Goal: Task Accomplishment & Management: Manage account settings

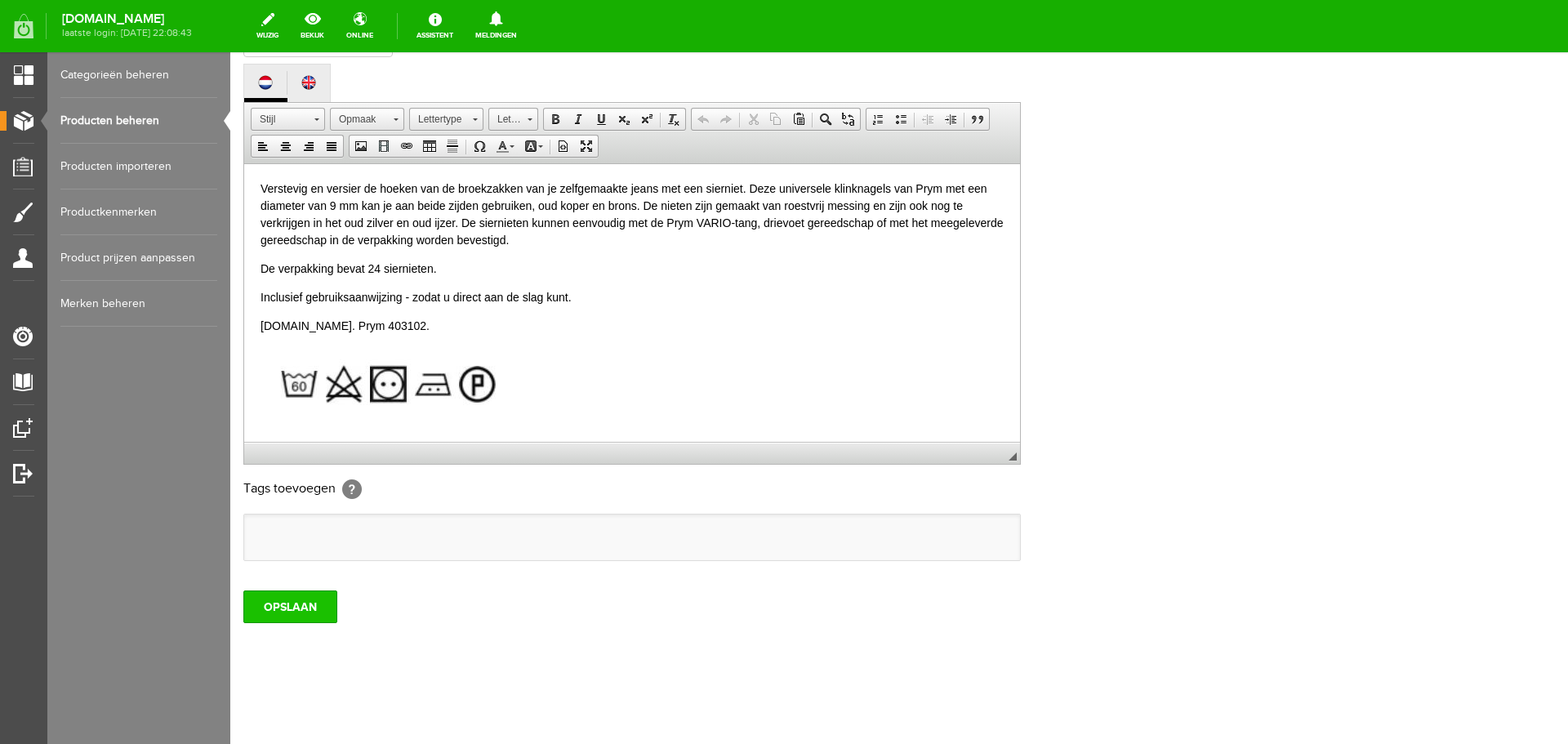
click at [281, 609] on input "OPSLAAN" at bounding box center [291, 607] width 94 height 33
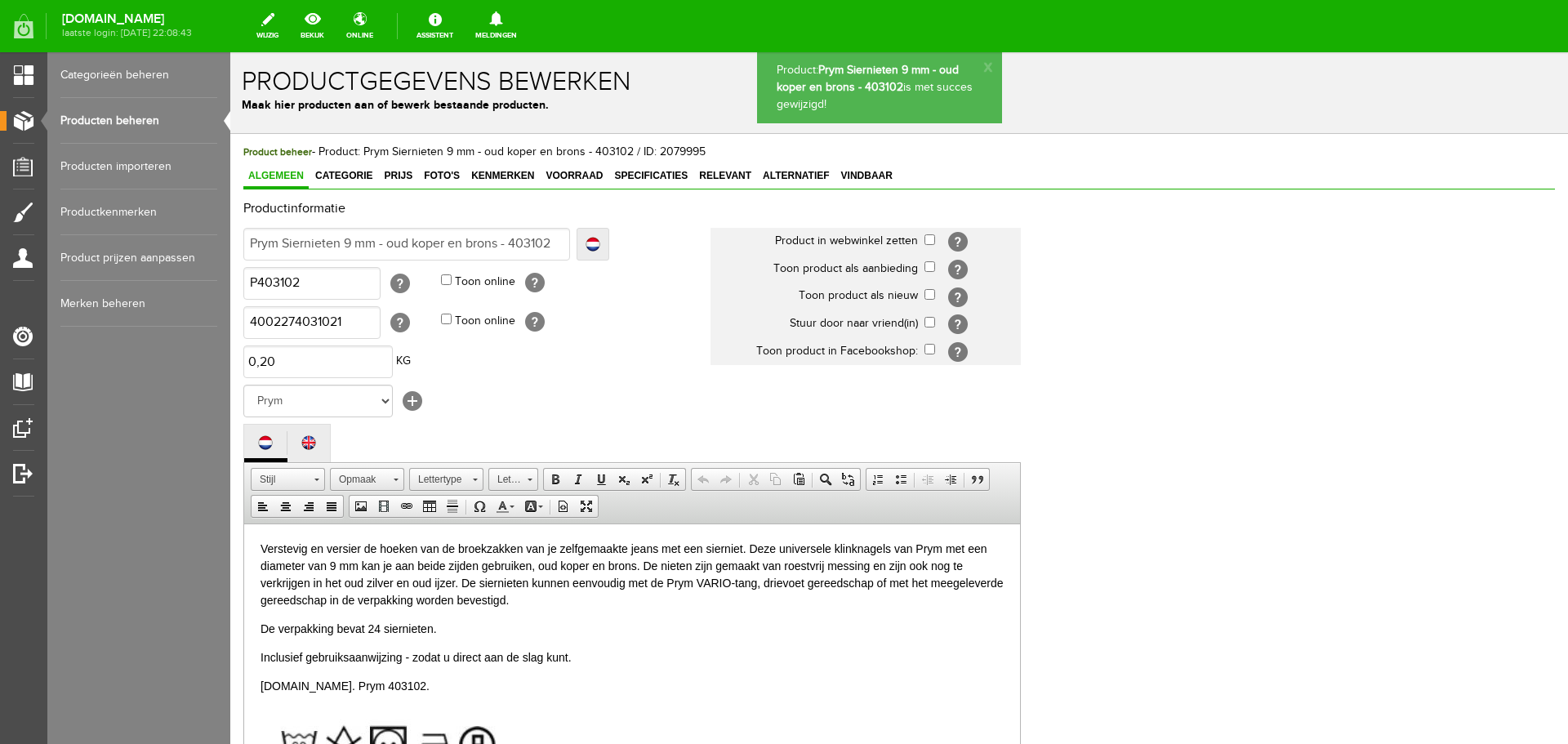
click at [123, 116] on link "Producten beheren" at bounding box center [139, 121] width 157 height 46
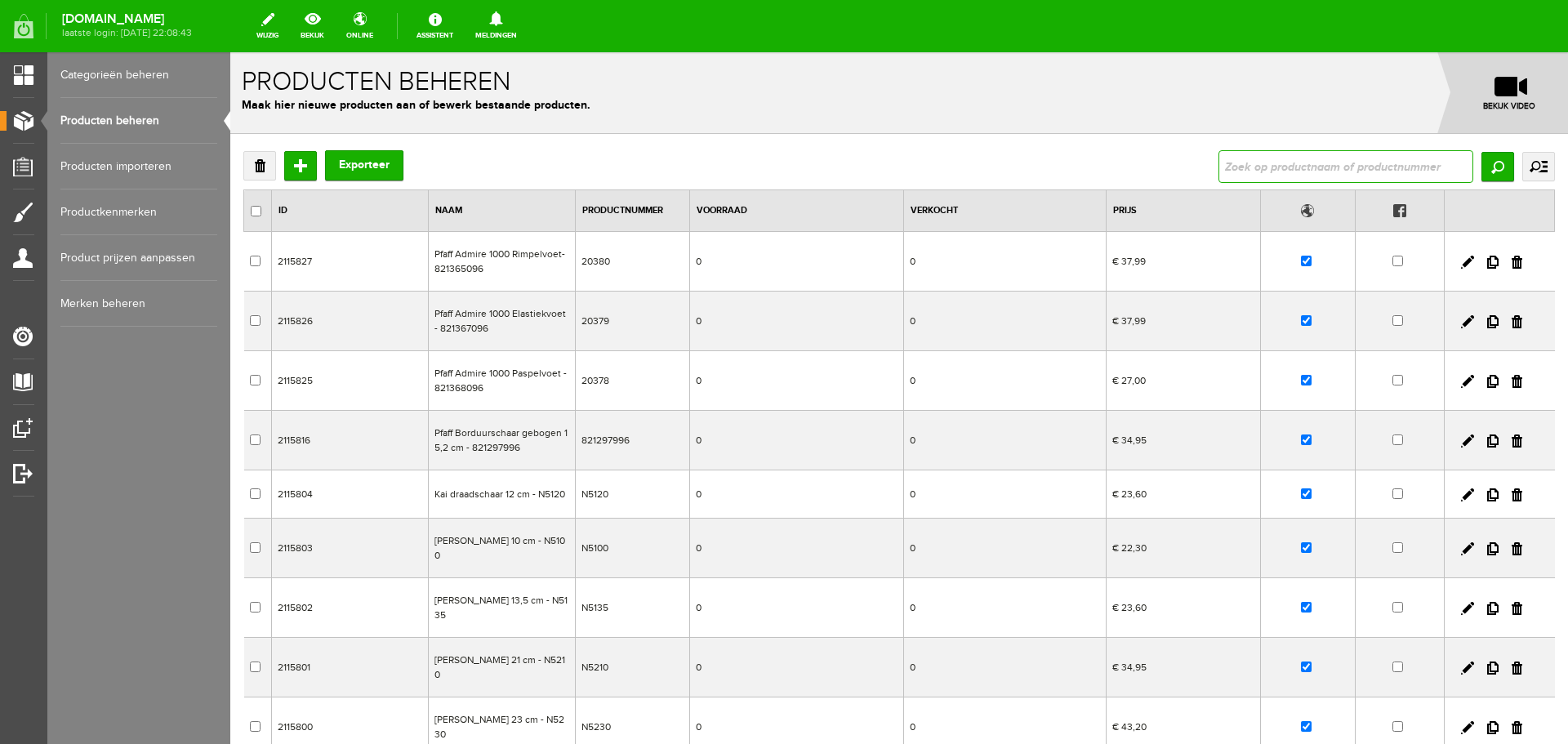
click at [1281, 160] on input "text" at bounding box center [1345, 166] width 255 height 33
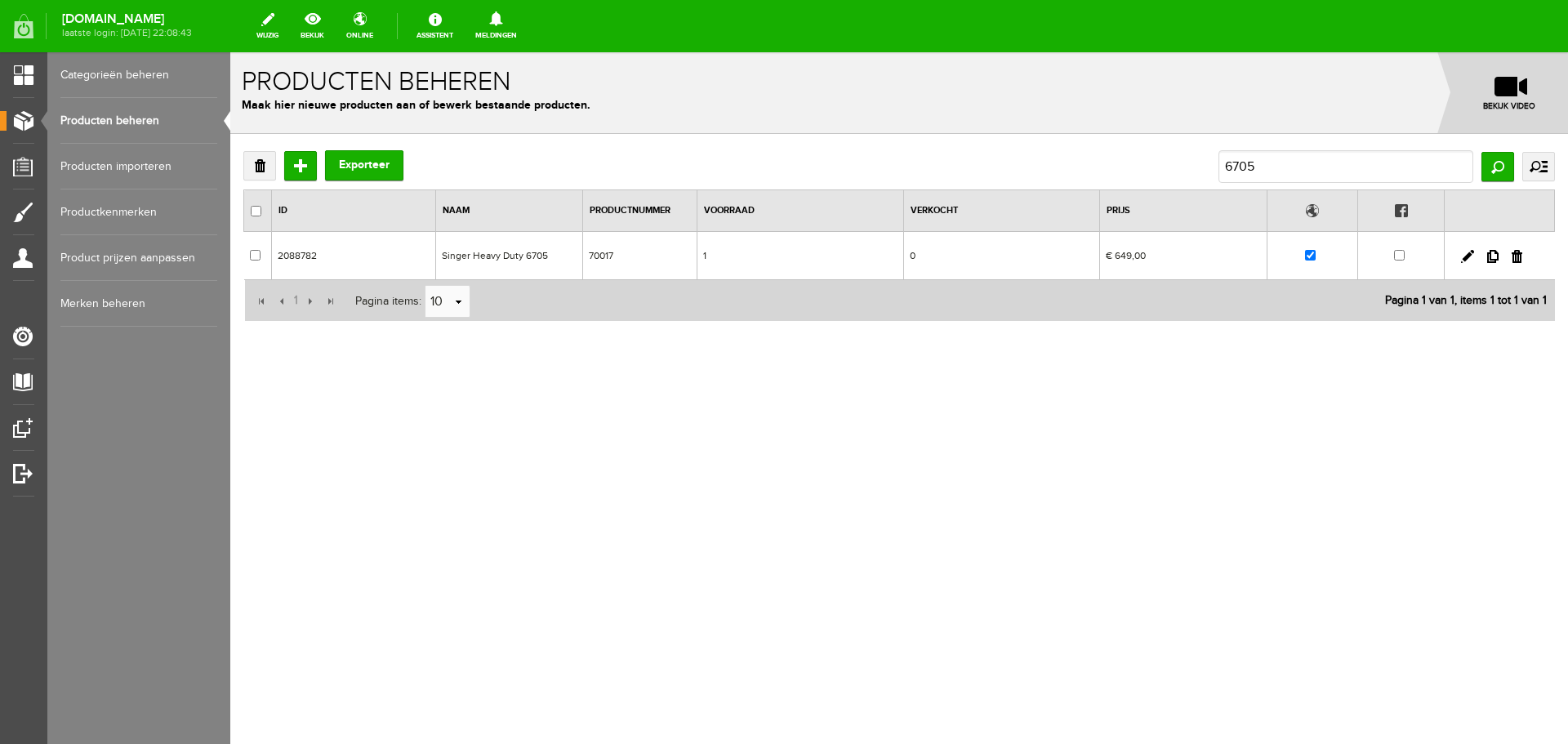
click at [1468, 250] on td at bounding box center [1499, 256] width 110 height 48
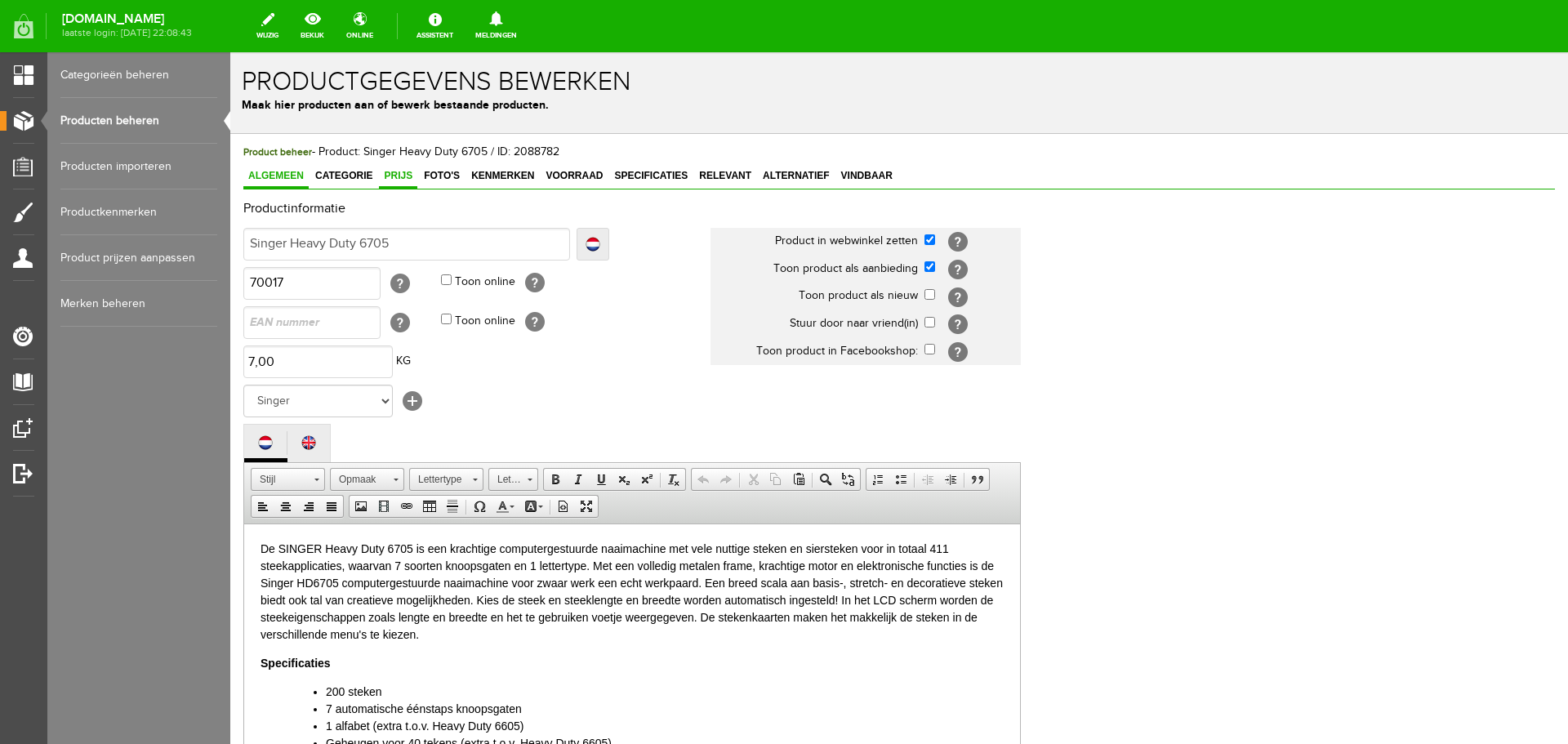
click at [395, 172] on span "Prijs" at bounding box center [398, 176] width 38 height 11
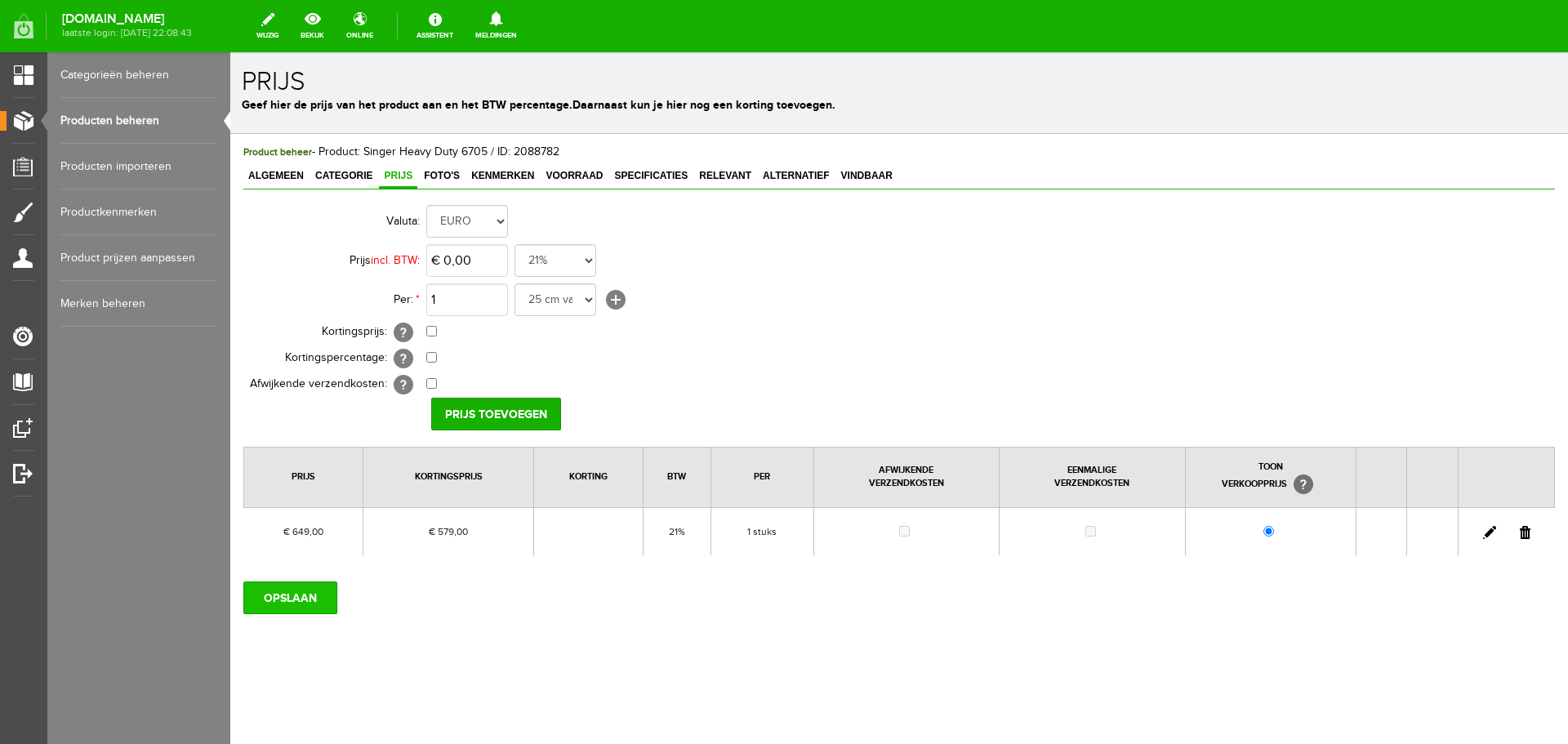
click at [320, 595] on input "OPSLAAN" at bounding box center [291, 598] width 94 height 33
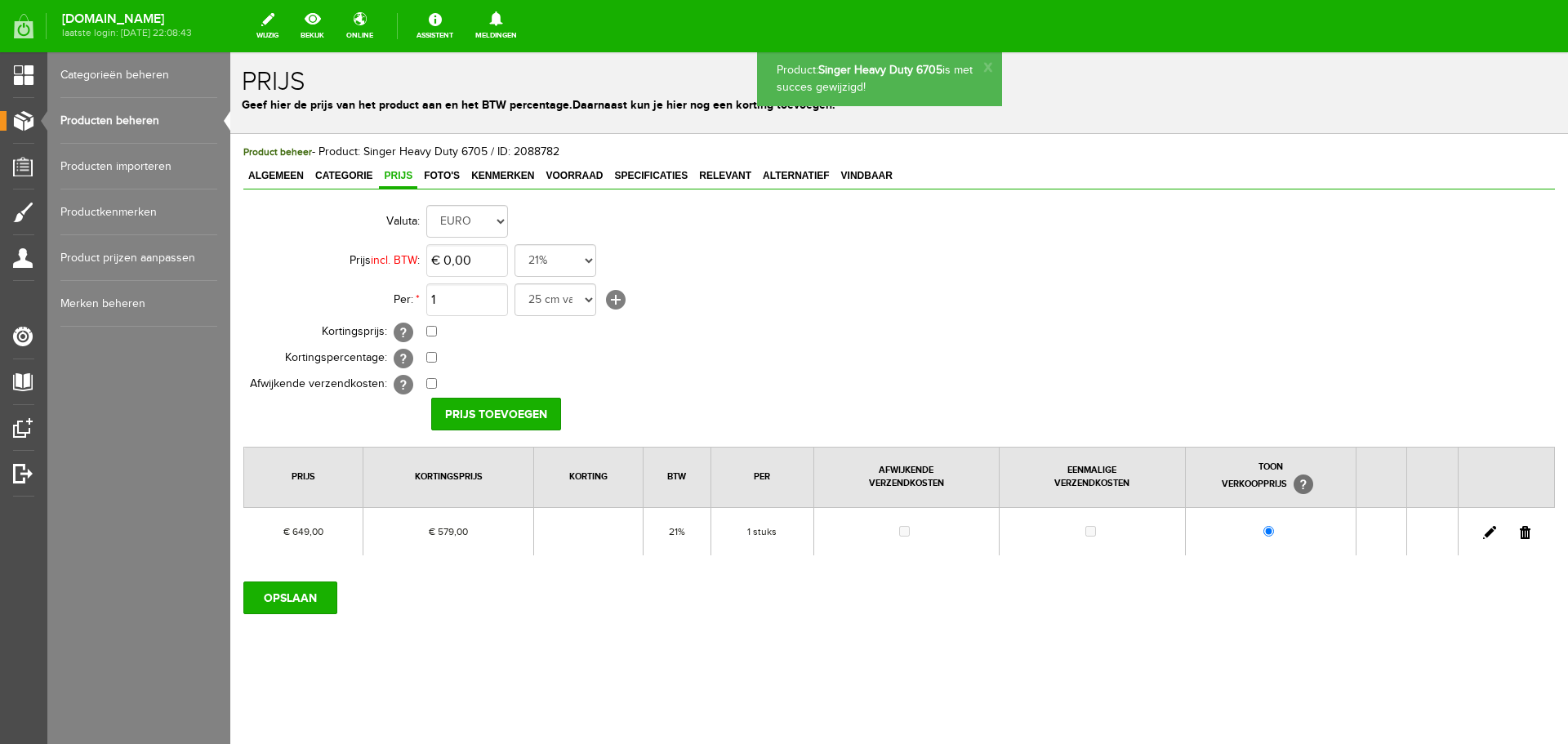
click at [129, 120] on link "Producten beheren" at bounding box center [139, 121] width 157 height 46
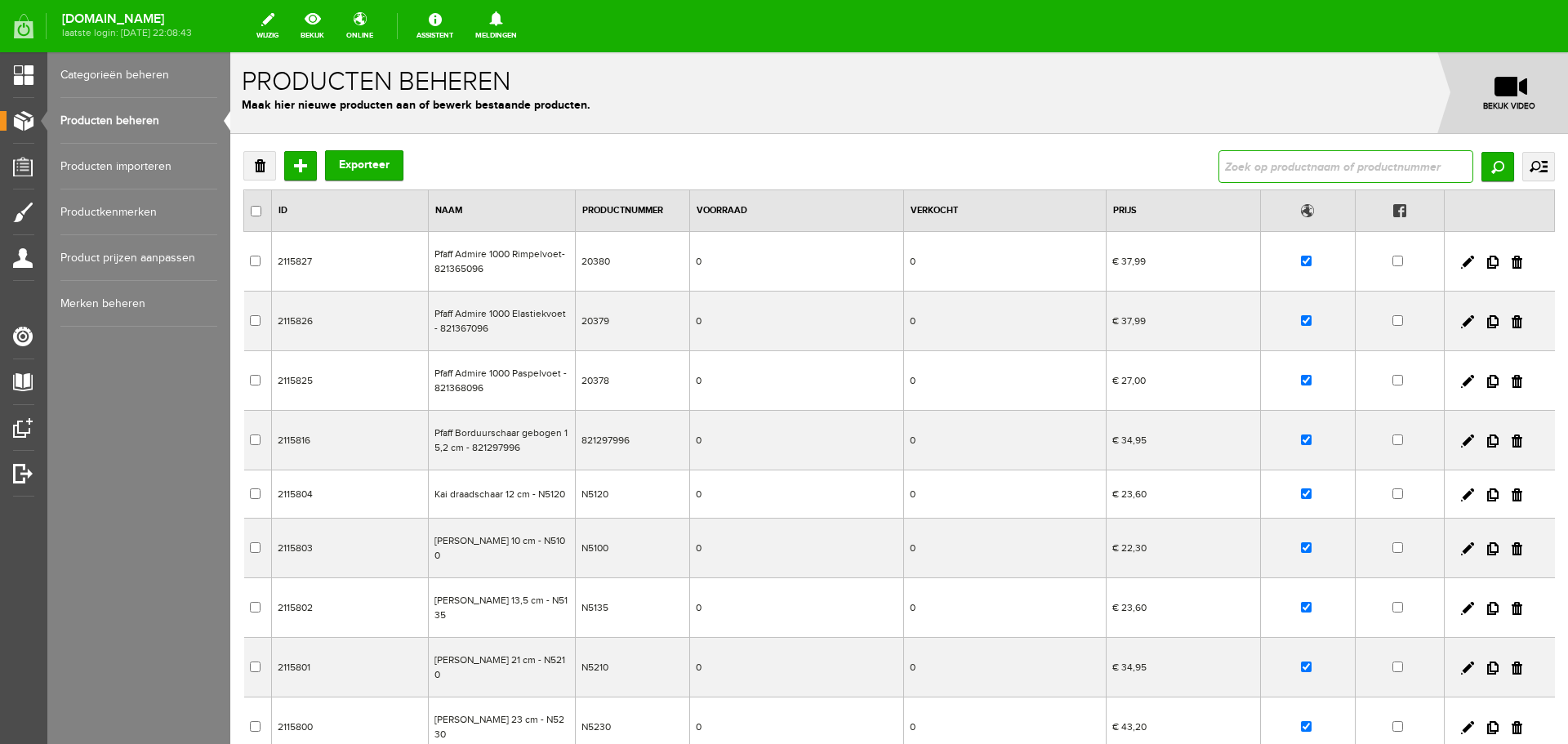
click at [1224, 165] on input "text" at bounding box center [1345, 166] width 255 height 33
type input "282714"
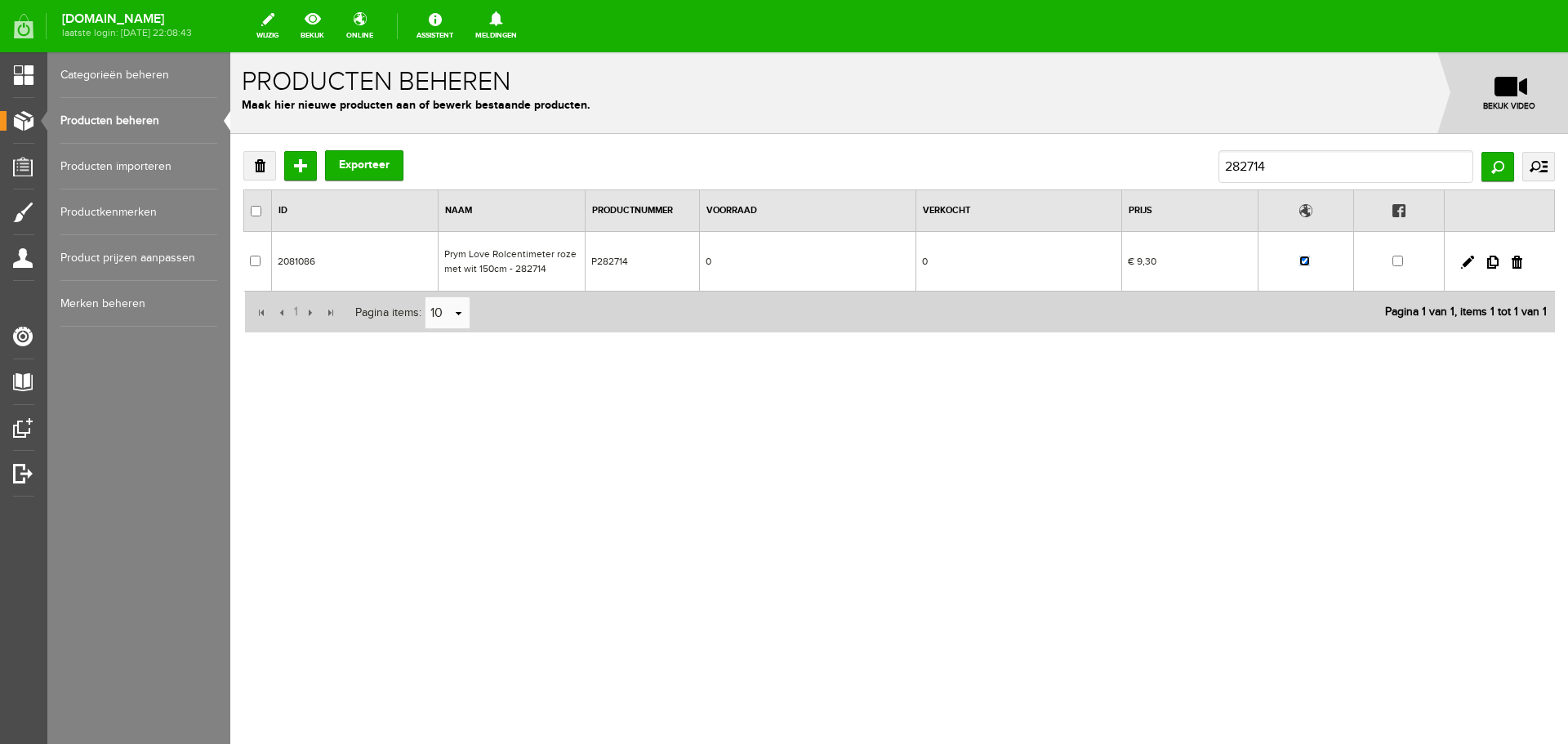
click at [1305, 262] on input "checkbox" at bounding box center [1304, 260] width 11 height 11
checkbox input "false"
